Goal: Communication & Community: Answer question/provide support

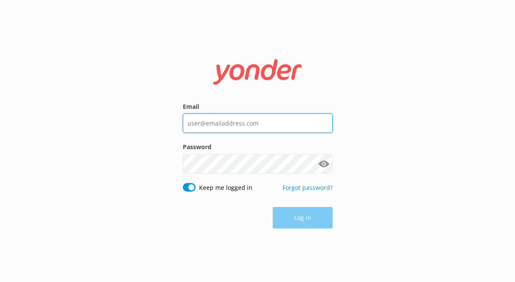
click at [218, 116] on input "Email" at bounding box center [258, 123] width 150 height 19
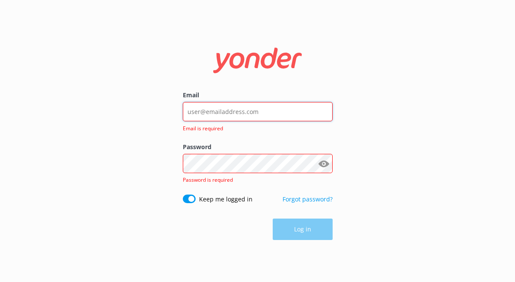
type input "[EMAIL_ADDRESS][DOMAIN_NAME]"
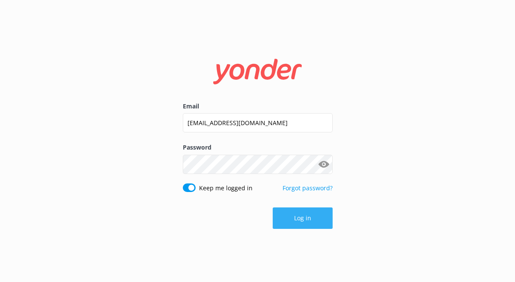
click at [304, 219] on button "Log in" at bounding box center [303, 217] width 60 height 21
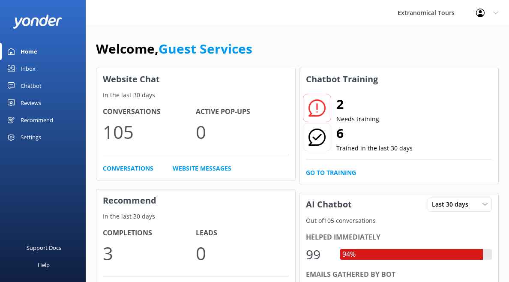
click at [75, 71] on link "Inbox" at bounding box center [43, 68] width 86 height 17
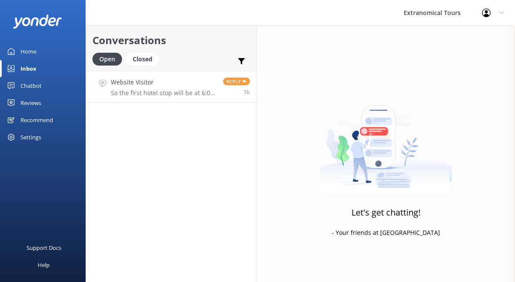
click at [170, 100] on link "Website Visitor So the first hotel stop will be at 6:00? Or the last? Reply 7h" at bounding box center [171, 87] width 171 height 32
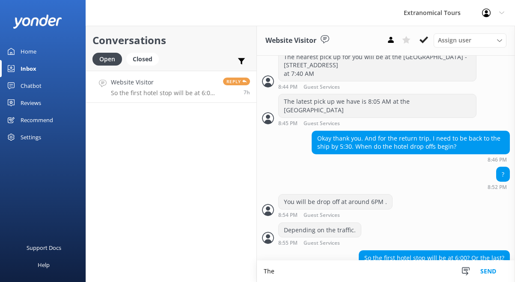
scroll to position [398, 0]
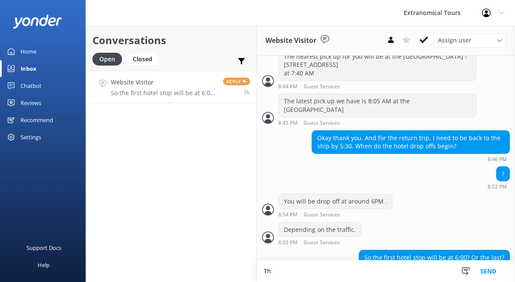
type textarea "T"
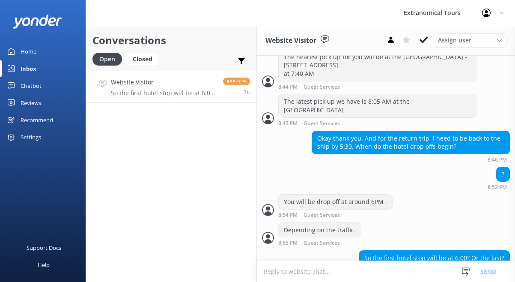
click at [453, 270] on div "Snippets Manage Still Need Further Assistance? Hi, just checking in - do you st…" at bounding box center [482, 271] width 66 height 21
click at [462, 270] on icon at bounding box center [466, 271] width 9 height 9
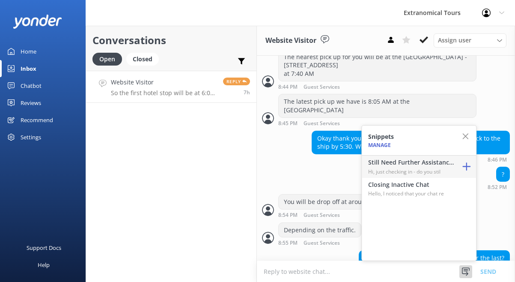
click at [413, 166] on h4 "Still Need Further Assistance?" at bounding box center [411, 162] width 86 height 9
type textarea "Hi, just checking in - do you still require assistance from our team on this? T…"
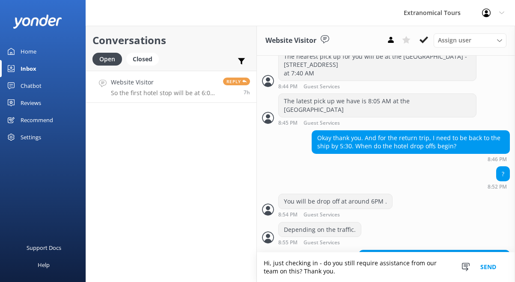
click at [488, 264] on button "Send" at bounding box center [489, 267] width 32 height 30
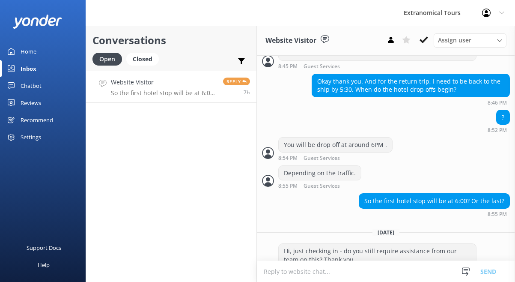
scroll to position [456, 0]
